Goal: Complete application form

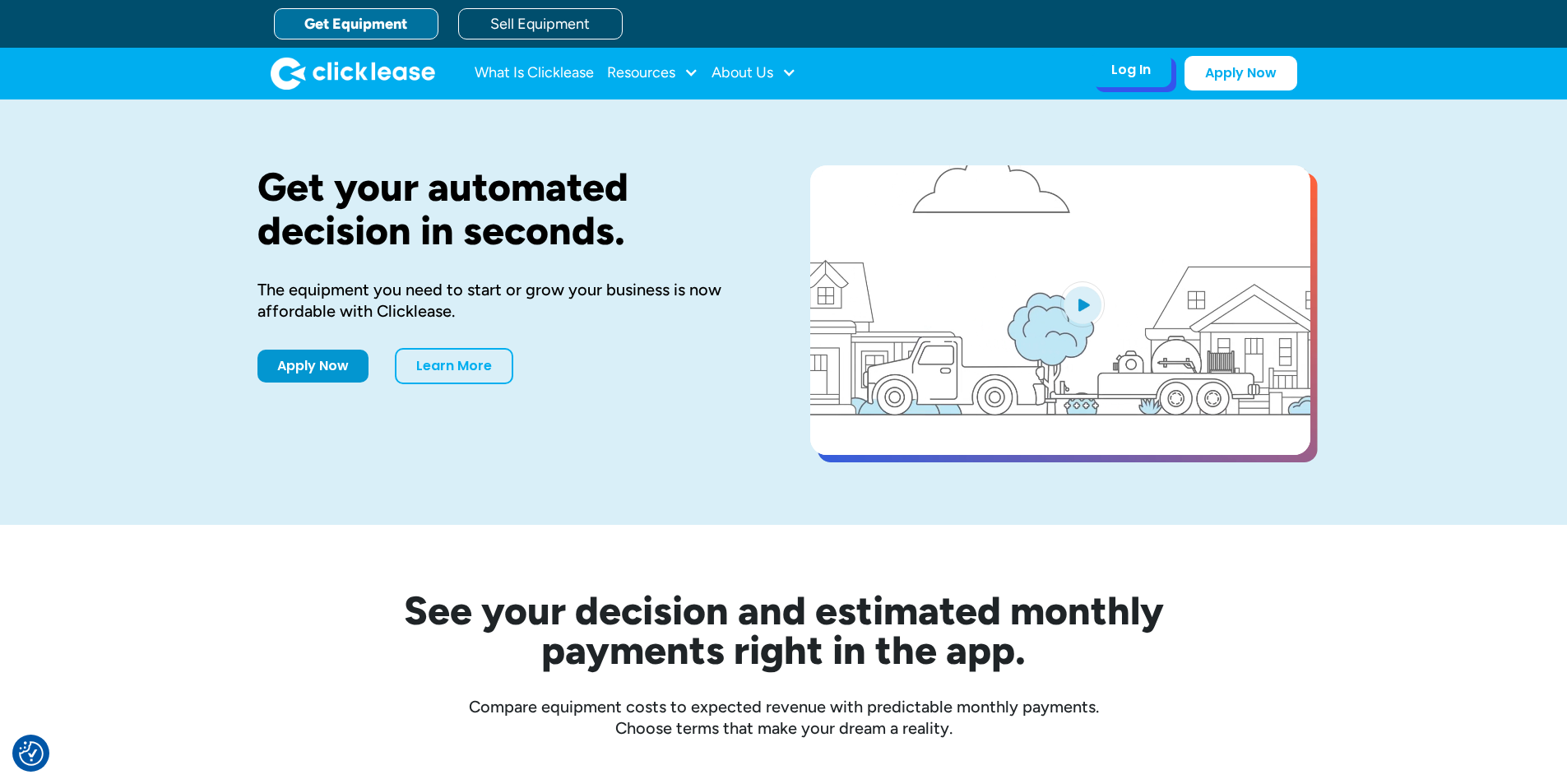
click at [1151, 74] on div "Log In Account login I use Clicklease to get my equipment Partner Portal I offe…" at bounding box center [1132, 70] width 81 height 35
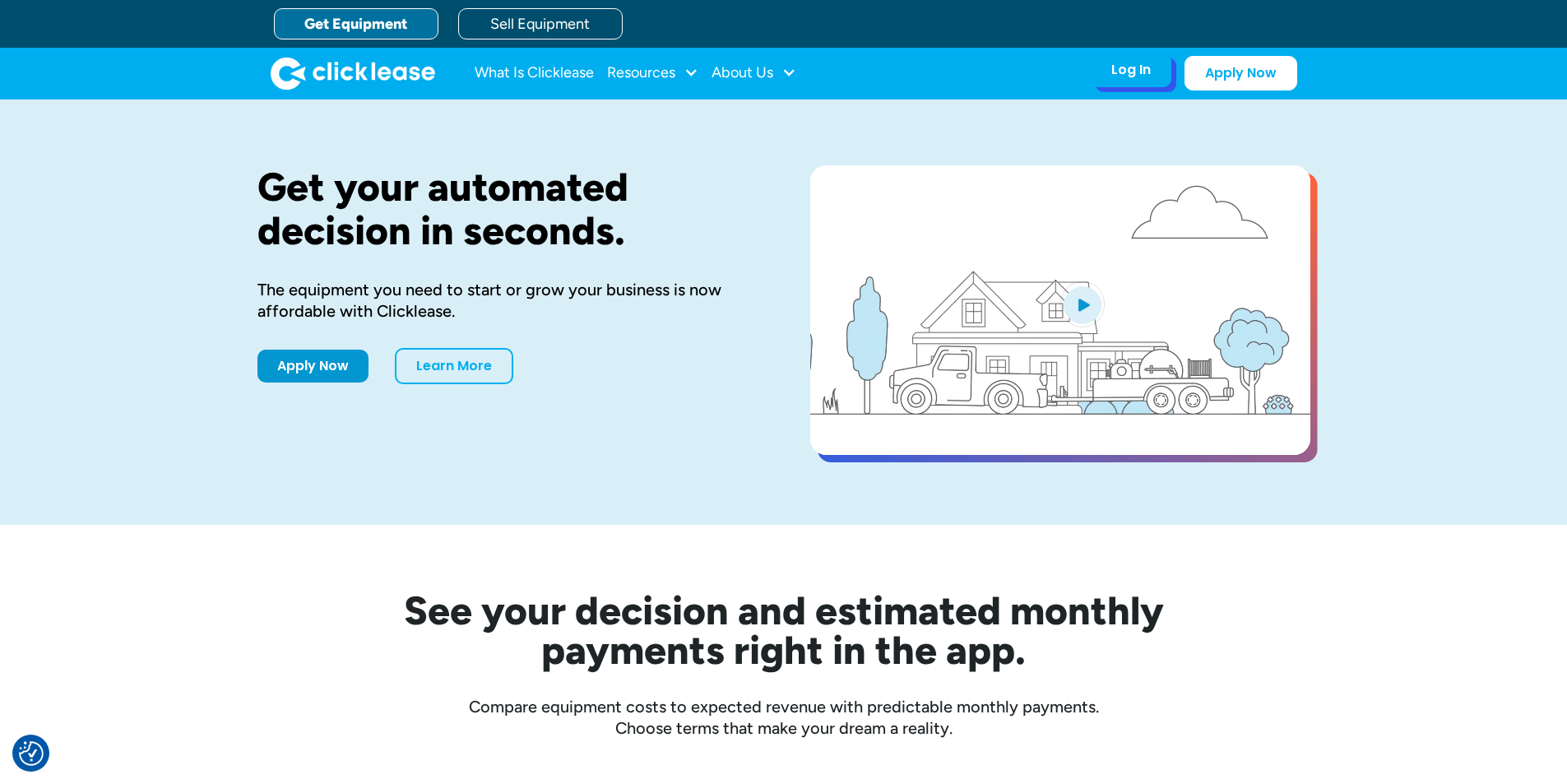
click at [1114, 72] on div "Log In" at bounding box center [1132, 70] width 40 height 16
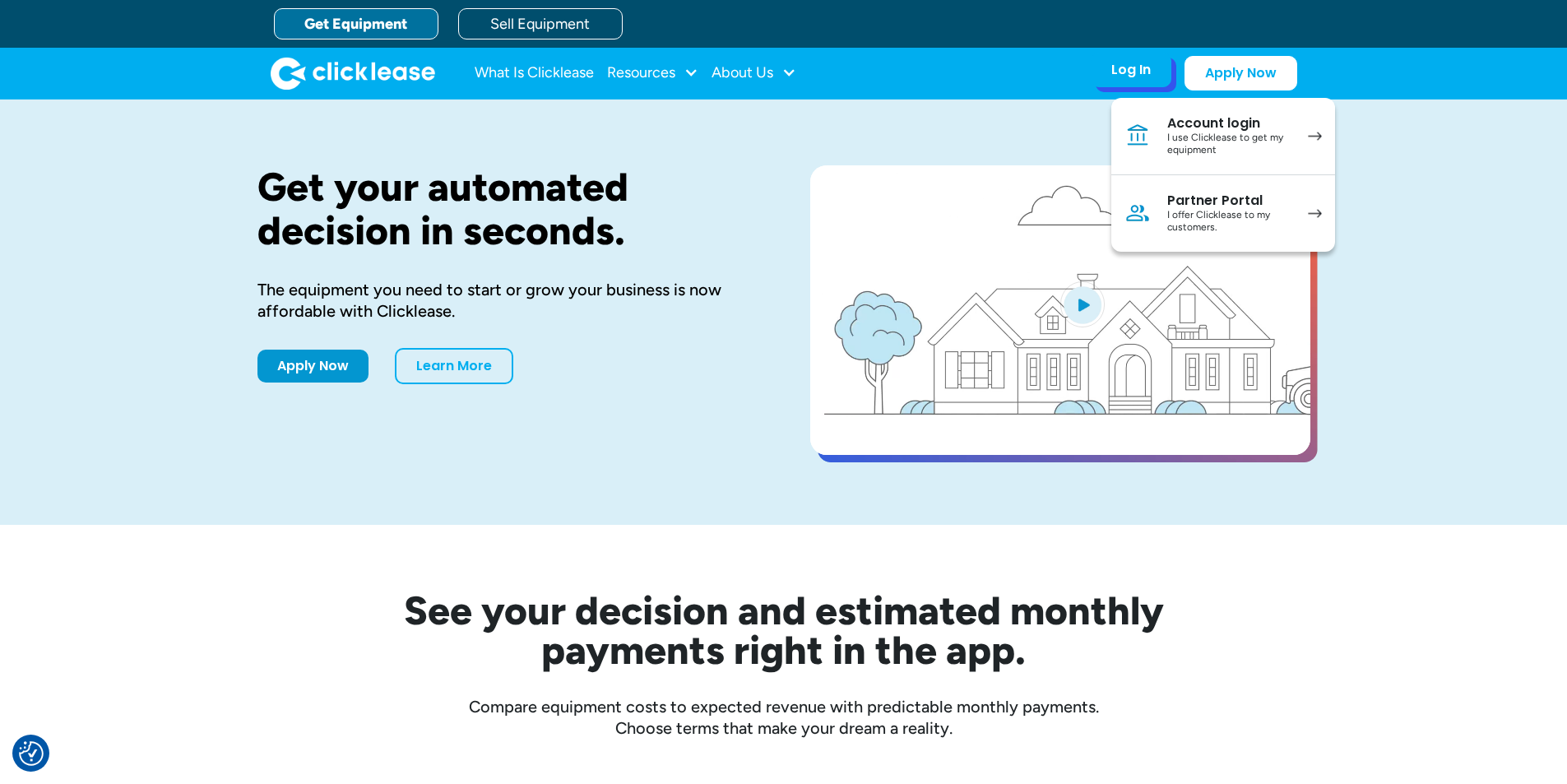
click at [1224, 124] on div "Account login" at bounding box center [1229, 122] width 124 height 16
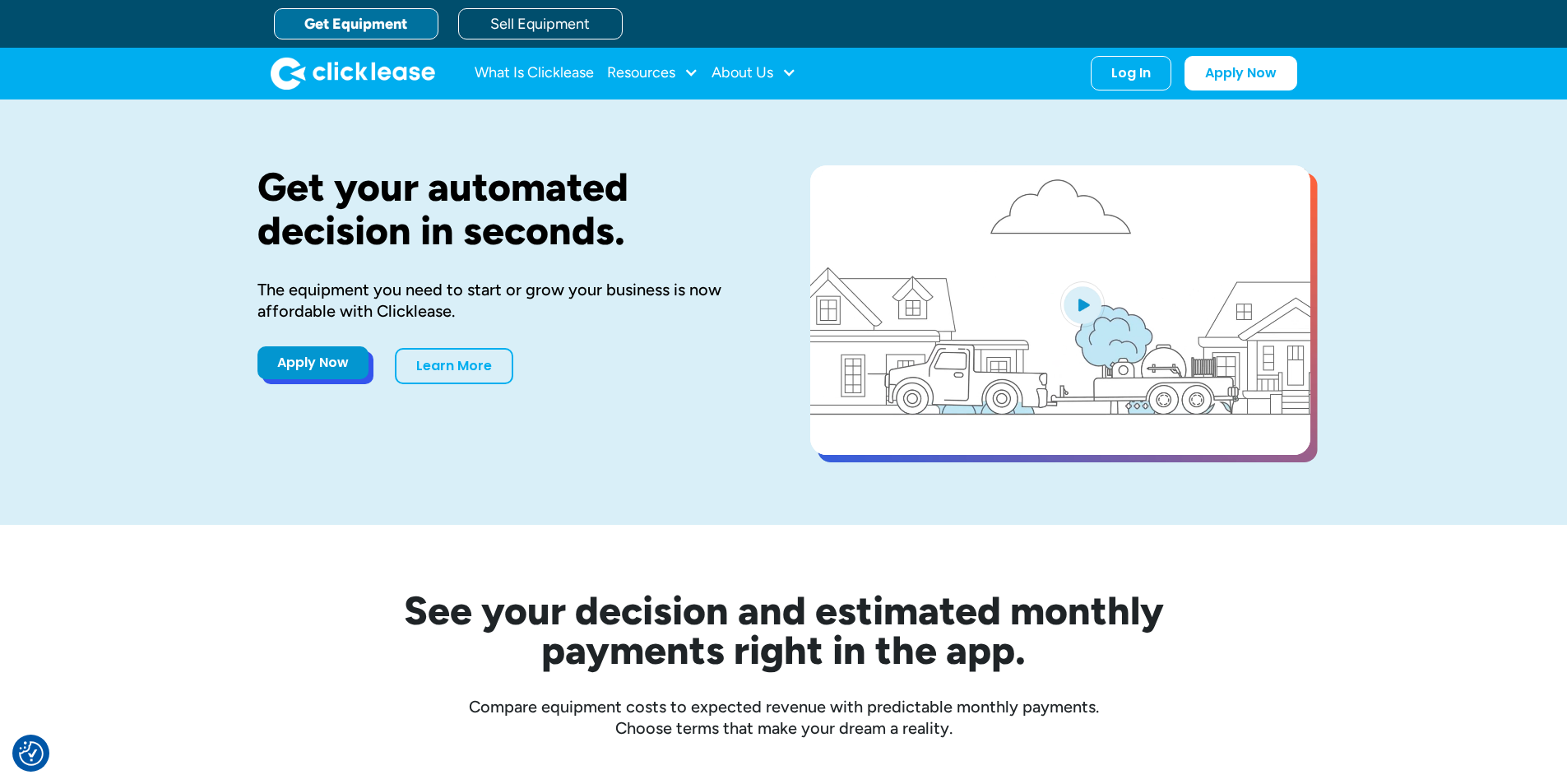
click at [294, 375] on link "Apply Now" at bounding box center [313, 362] width 111 height 33
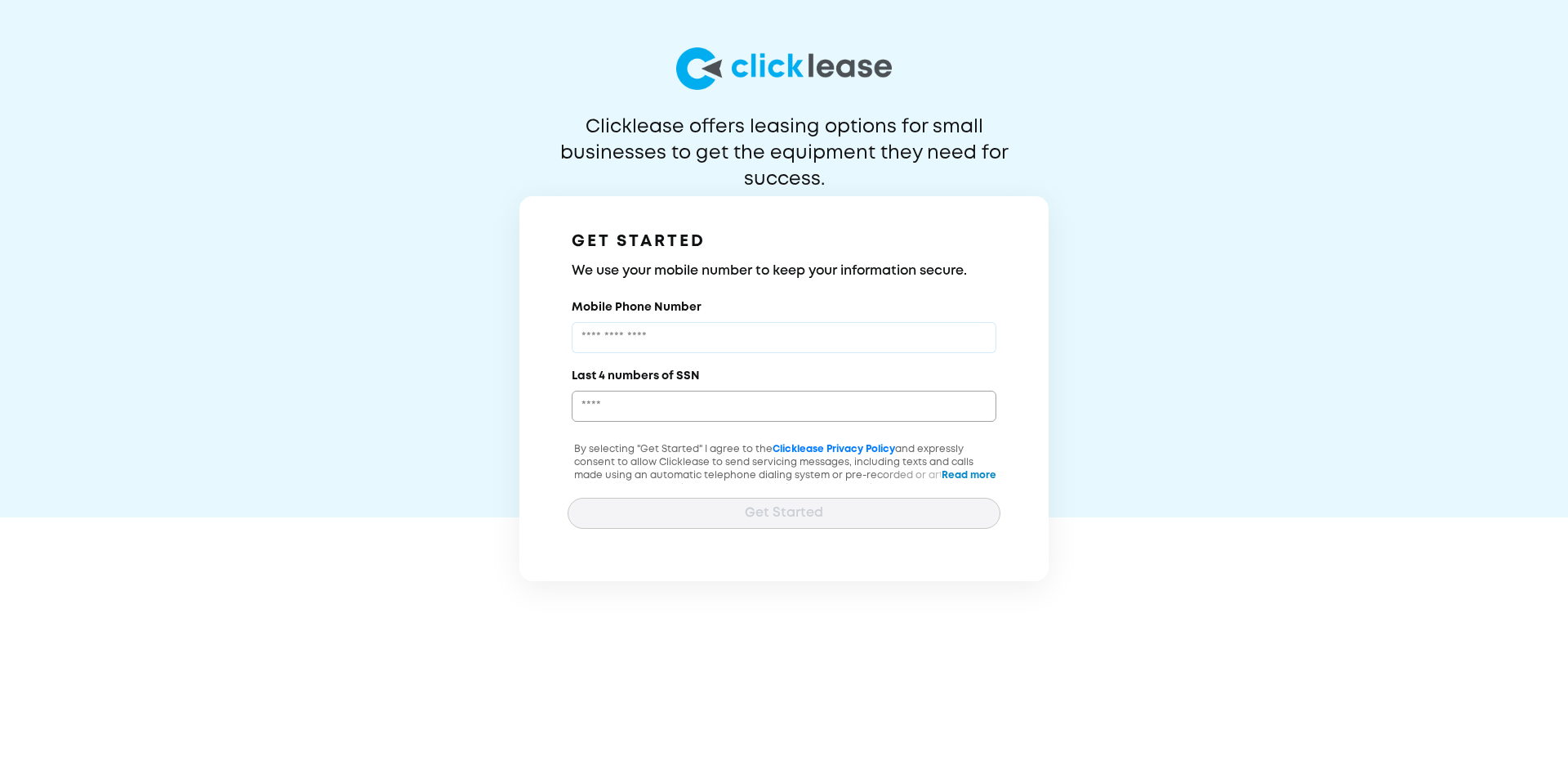
click at [628, 333] on input "Mobile Phone Number" at bounding box center [784, 337] width 425 height 31
